Goal: Complete application form

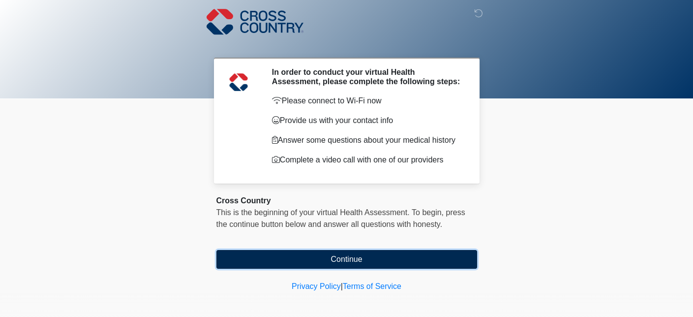
click at [346, 261] on button "Continue" at bounding box center [346, 259] width 261 height 19
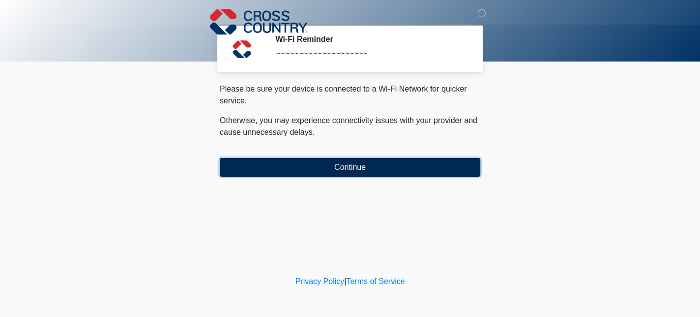
click at [352, 172] on button "Continue" at bounding box center [350, 167] width 261 height 19
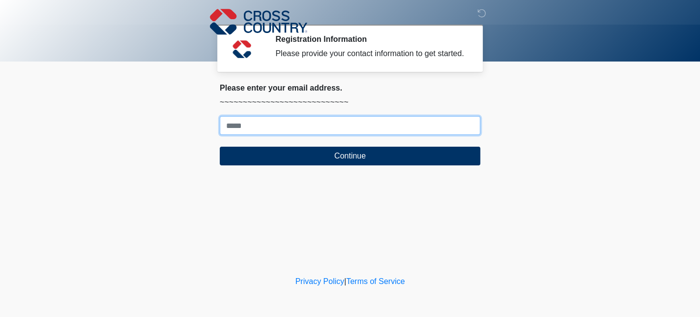
click at [311, 119] on input "Where should we email your response?" at bounding box center [350, 125] width 261 height 19
type input "**********"
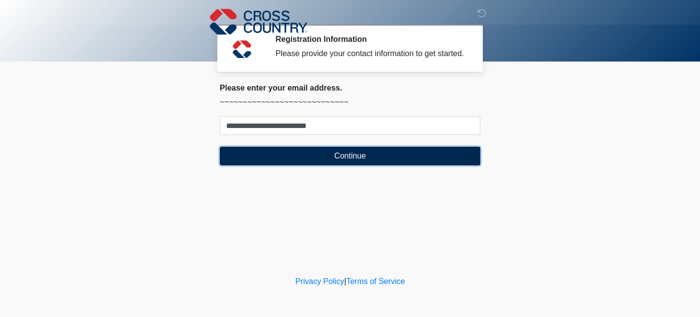
click at [321, 159] on button "Continue" at bounding box center [350, 156] width 261 height 19
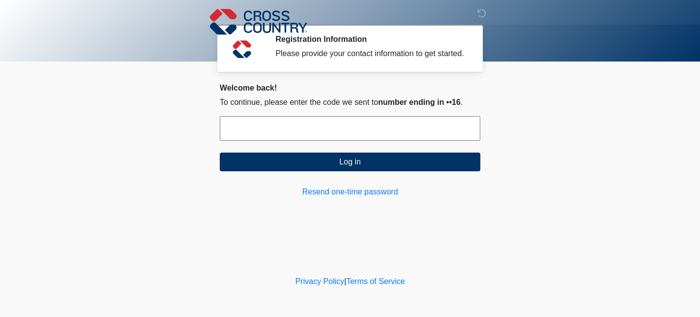
click at [262, 124] on input "text" at bounding box center [350, 128] width 261 height 25
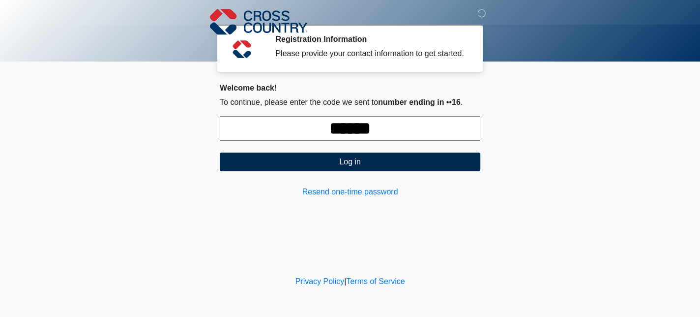
type input "******"
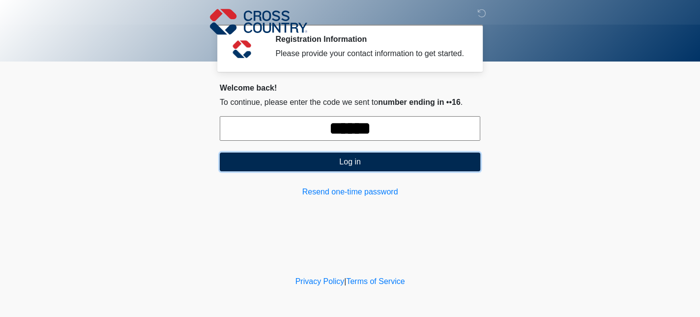
click at [331, 165] on button "Log in" at bounding box center [350, 161] width 261 height 19
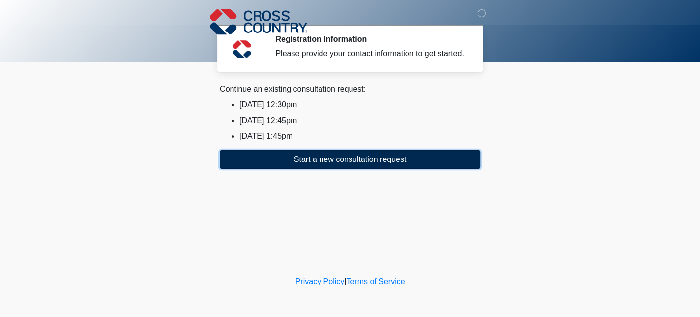
click at [354, 160] on button "Start a new consultation request" at bounding box center [350, 159] width 261 height 19
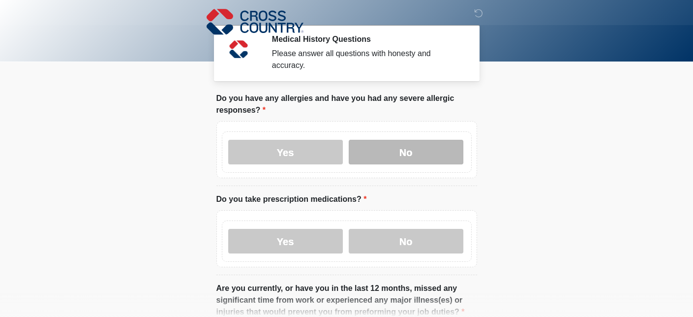
click at [387, 148] on label "No" at bounding box center [406, 152] width 115 height 25
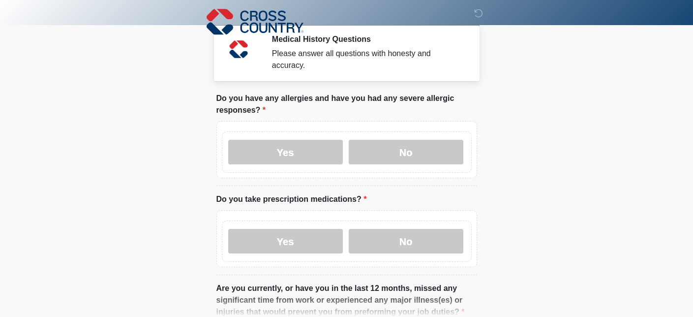
scroll to position [98, 0]
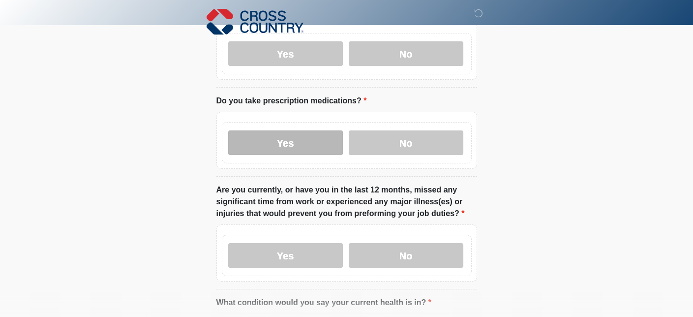
click at [306, 135] on label "Yes" at bounding box center [285, 142] width 115 height 25
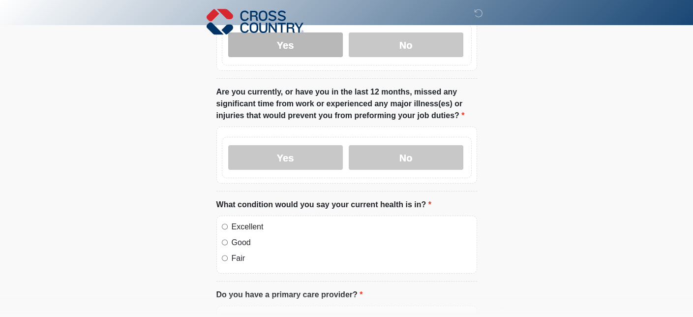
scroll to position [197, 0]
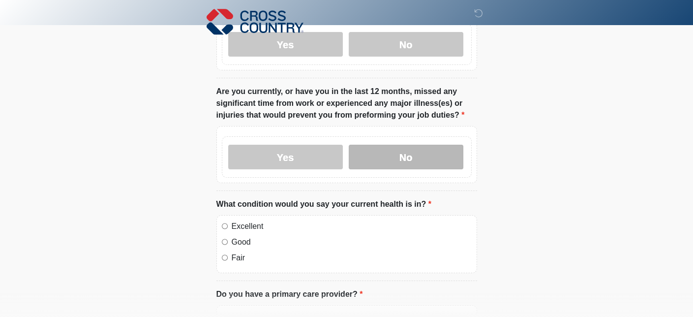
click at [396, 152] on label "No" at bounding box center [406, 157] width 115 height 25
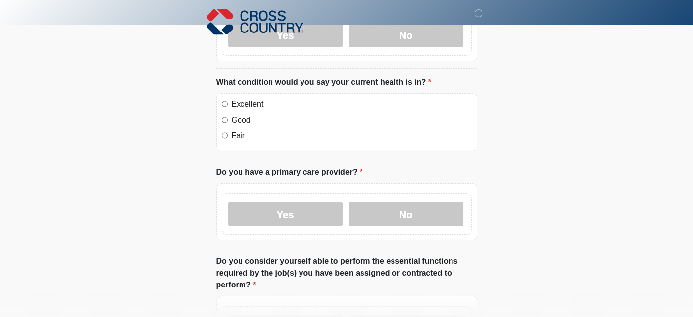
scroll to position [344, 0]
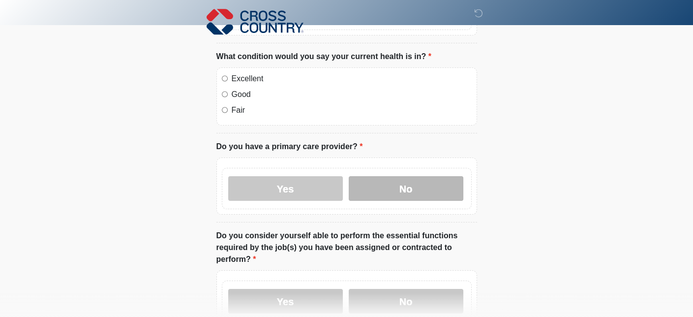
click at [380, 177] on label "No" at bounding box center [406, 188] width 115 height 25
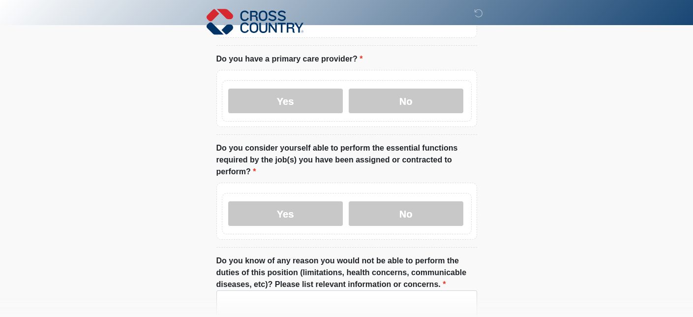
scroll to position [443, 0]
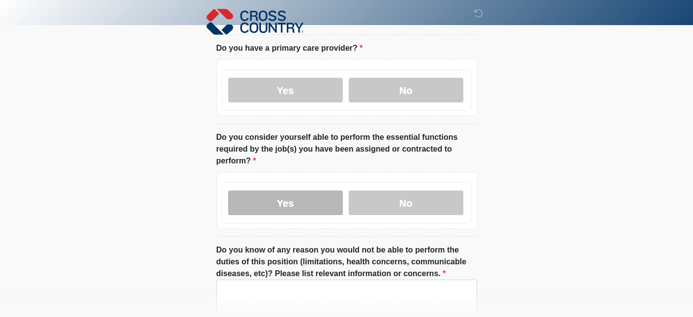
click at [313, 190] on label "Yes" at bounding box center [285, 202] width 115 height 25
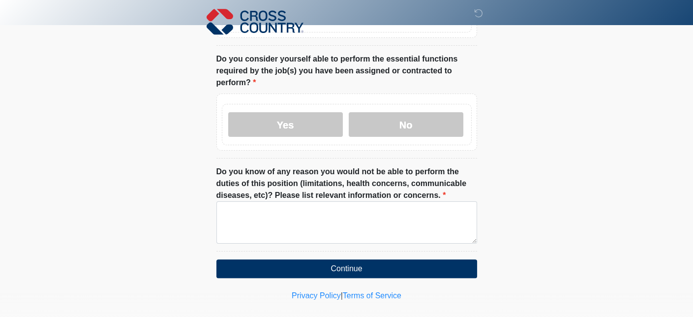
scroll to position [521, 0]
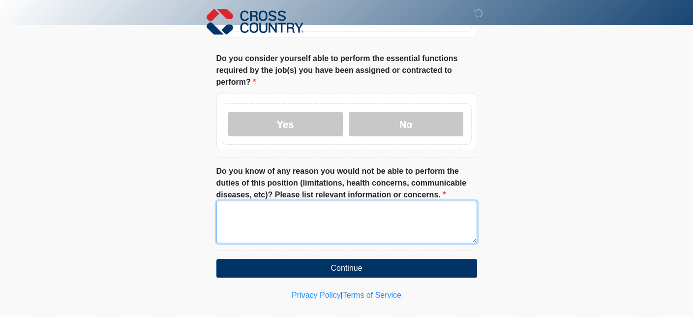
click at [223, 201] on textarea "Do you know of any reason you would not be able to perform the duties of this p…" at bounding box center [346, 222] width 261 height 42
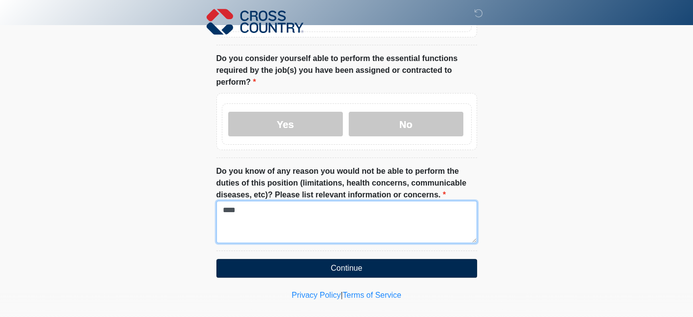
type textarea "****"
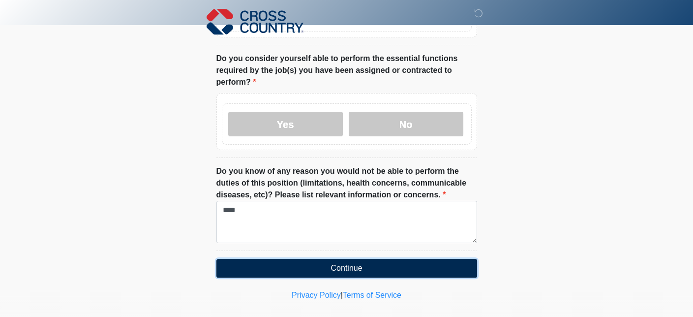
click at [268, 259] on button "Continue" at bounding box center [346, 268] width 261 height 19
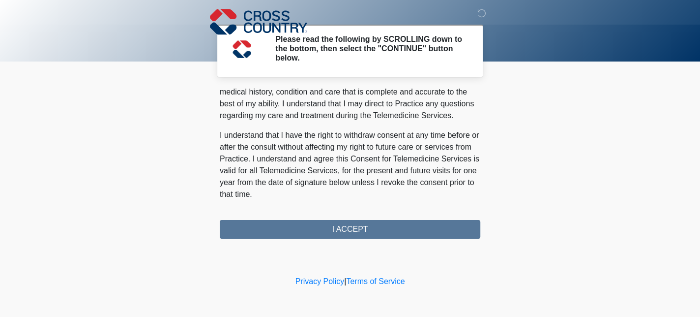
scroll to position [666, 0]
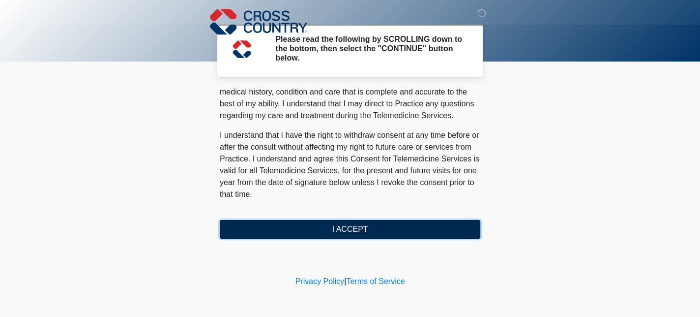
click at [346, 226] on button "I ACCEPT" at bounding box center [350, 229] width 261 height 19
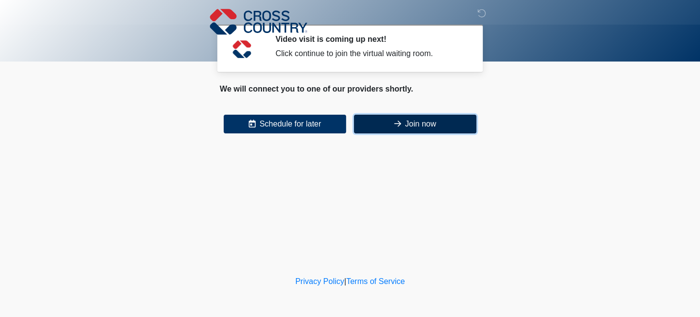
click at [417, 126] on button "Join now" at bounding box center [415, 124] width 122 height 19
